Goal: Navigation & Orientation: Go to known website

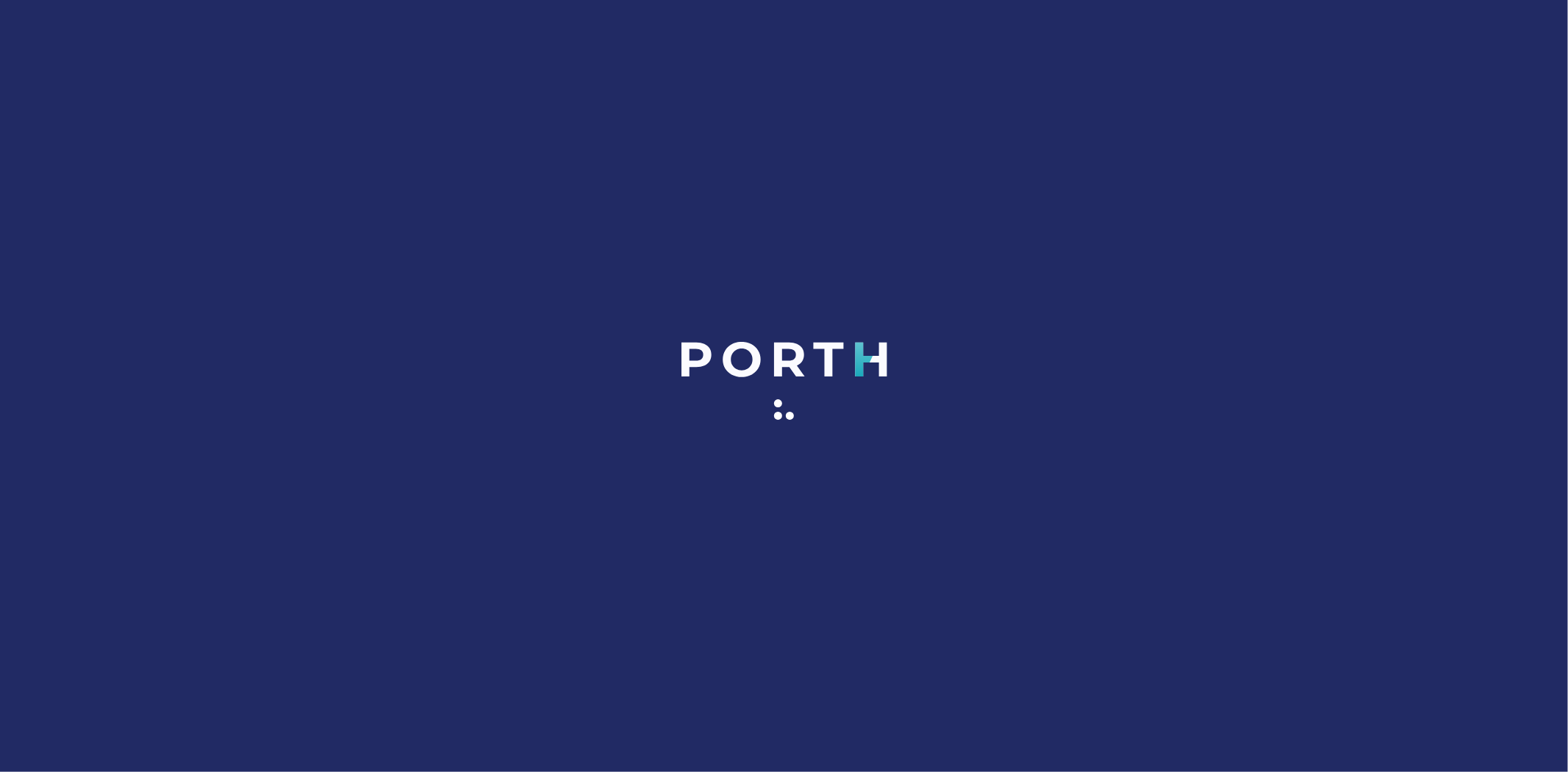
click at [1092, 570] on div at bounding box center [784, 386] width 1568 height 772
drag, startPoint x: 1566, startPoint y: 33, endPoint x: 1568, endPoint y: 25, distance: 8.2
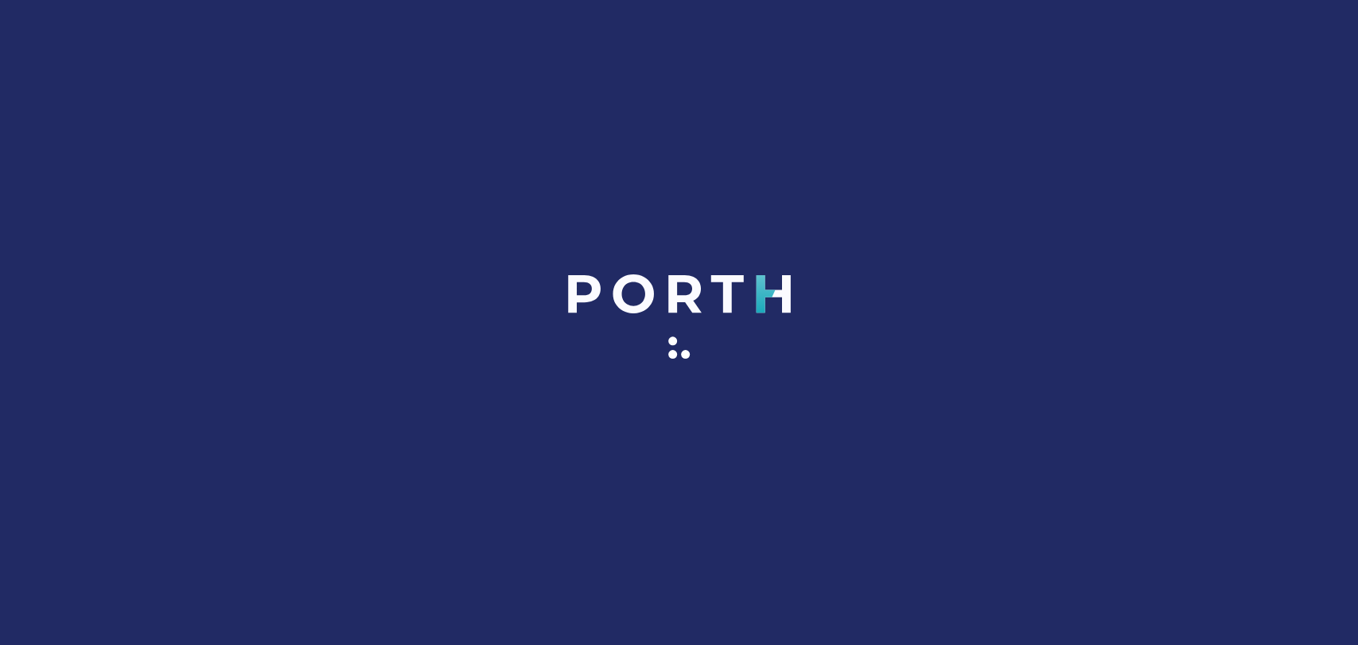
click at [1187, 344] on div at bounding box center [679, 322] width 1358 height 645
